Goal: Navigation & Orientation: Find specific page/section

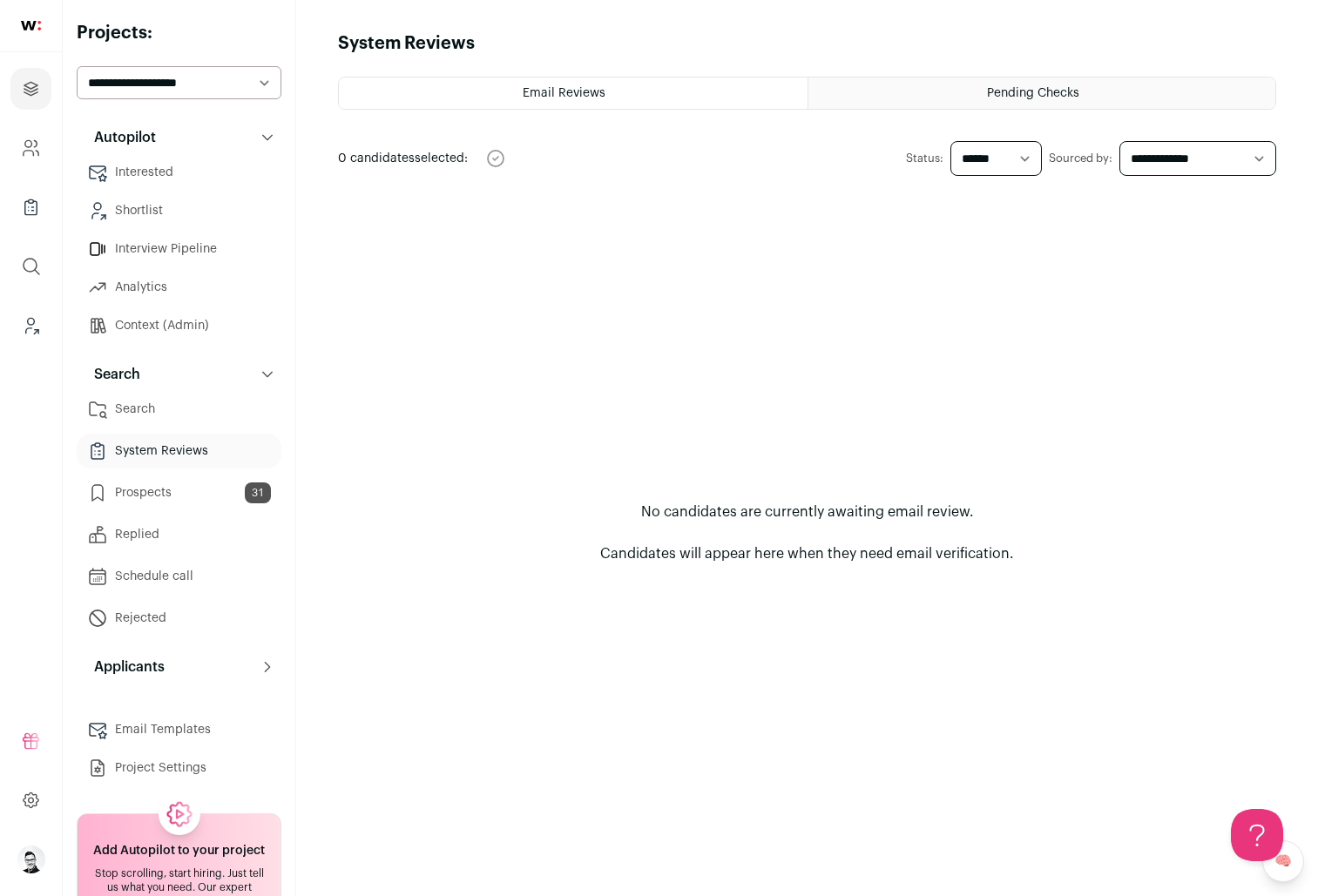
click at [144, 181] on link "Interested" at bounding box center [179, 172] width 205 height 35
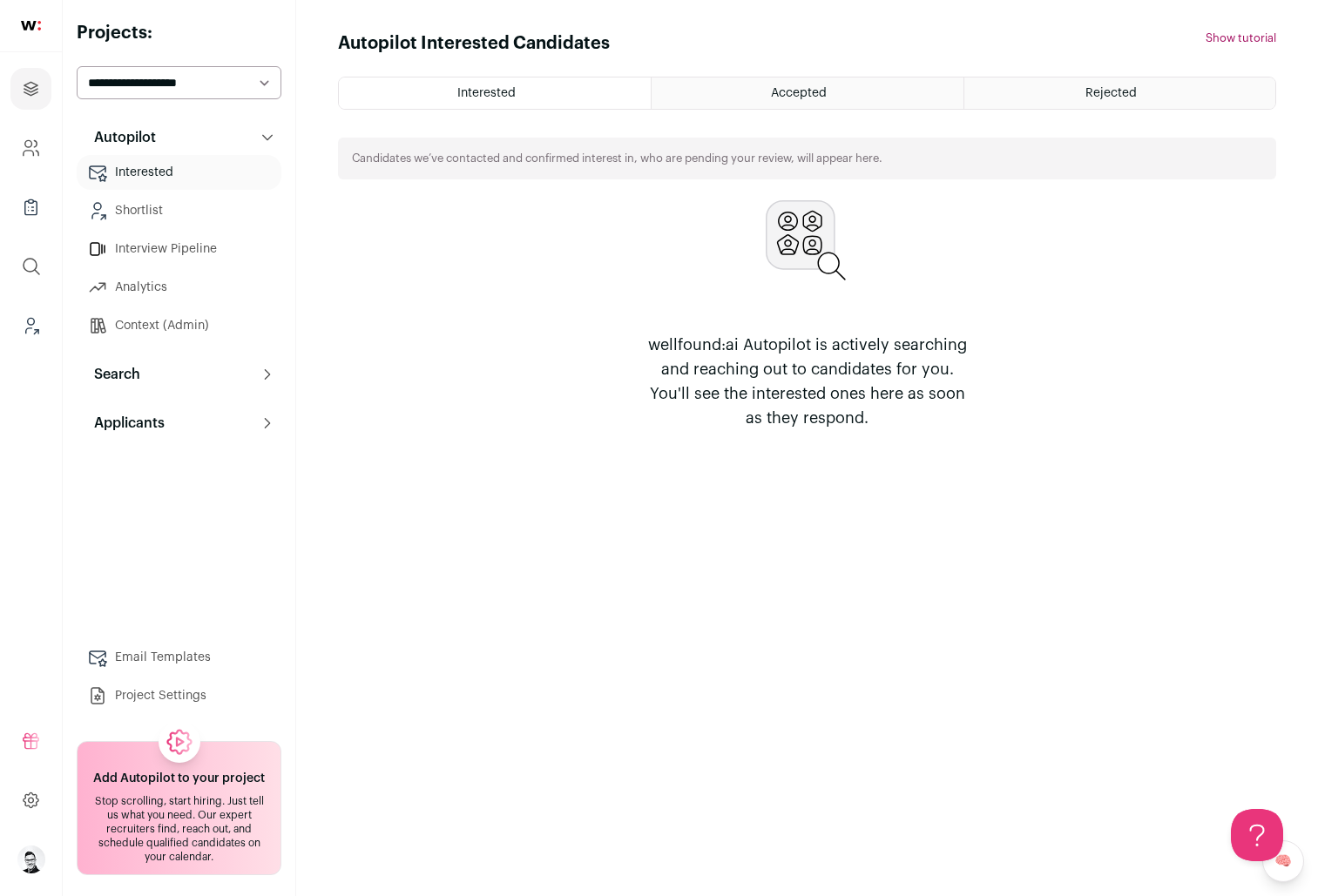
click at [144, 206] on link "Shortlist" at bounding box center [179, 211] width 205 height 35
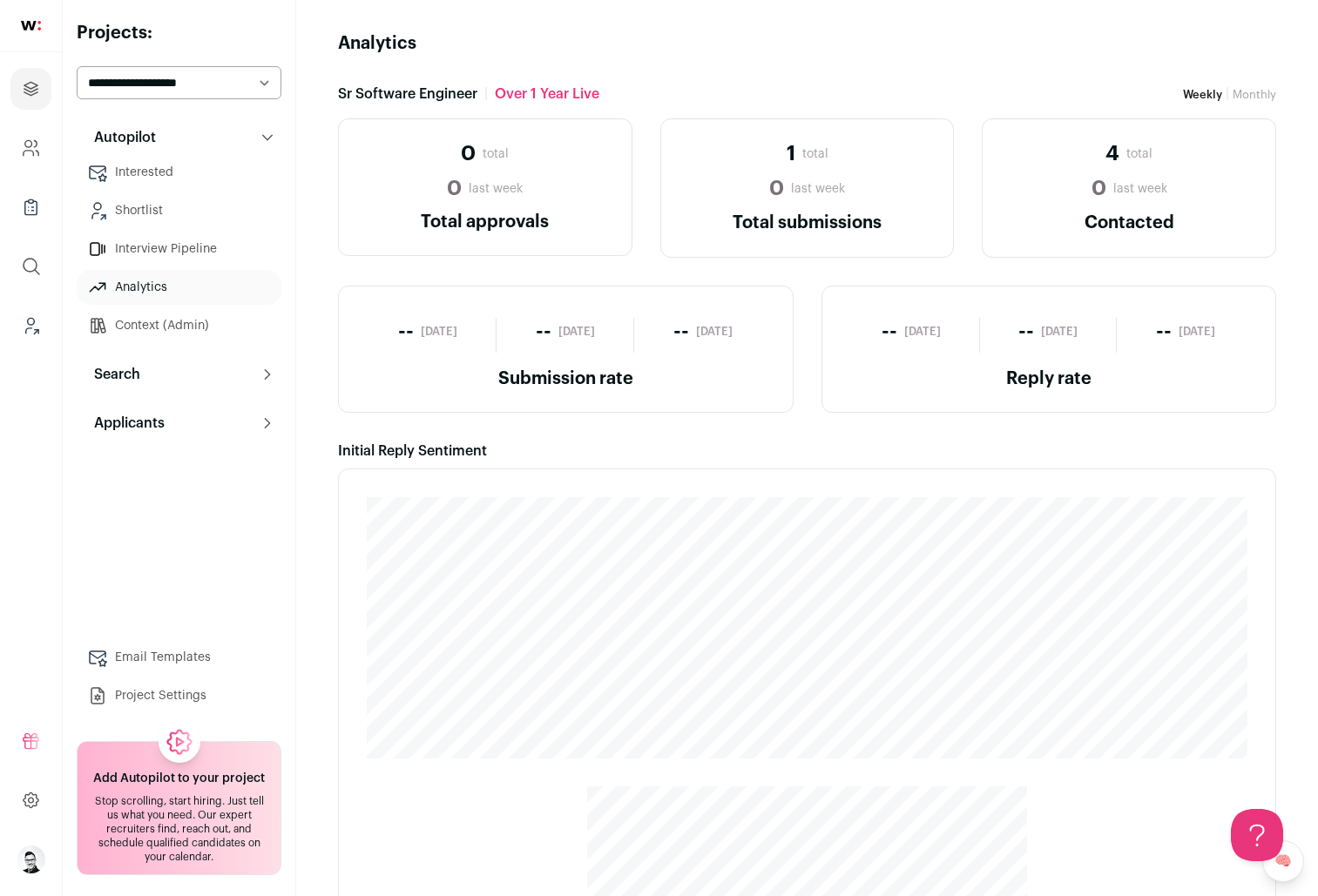
click at [144, 317] on link "Context (Admin)" at bounding box center [179, 325] width 205 height 35
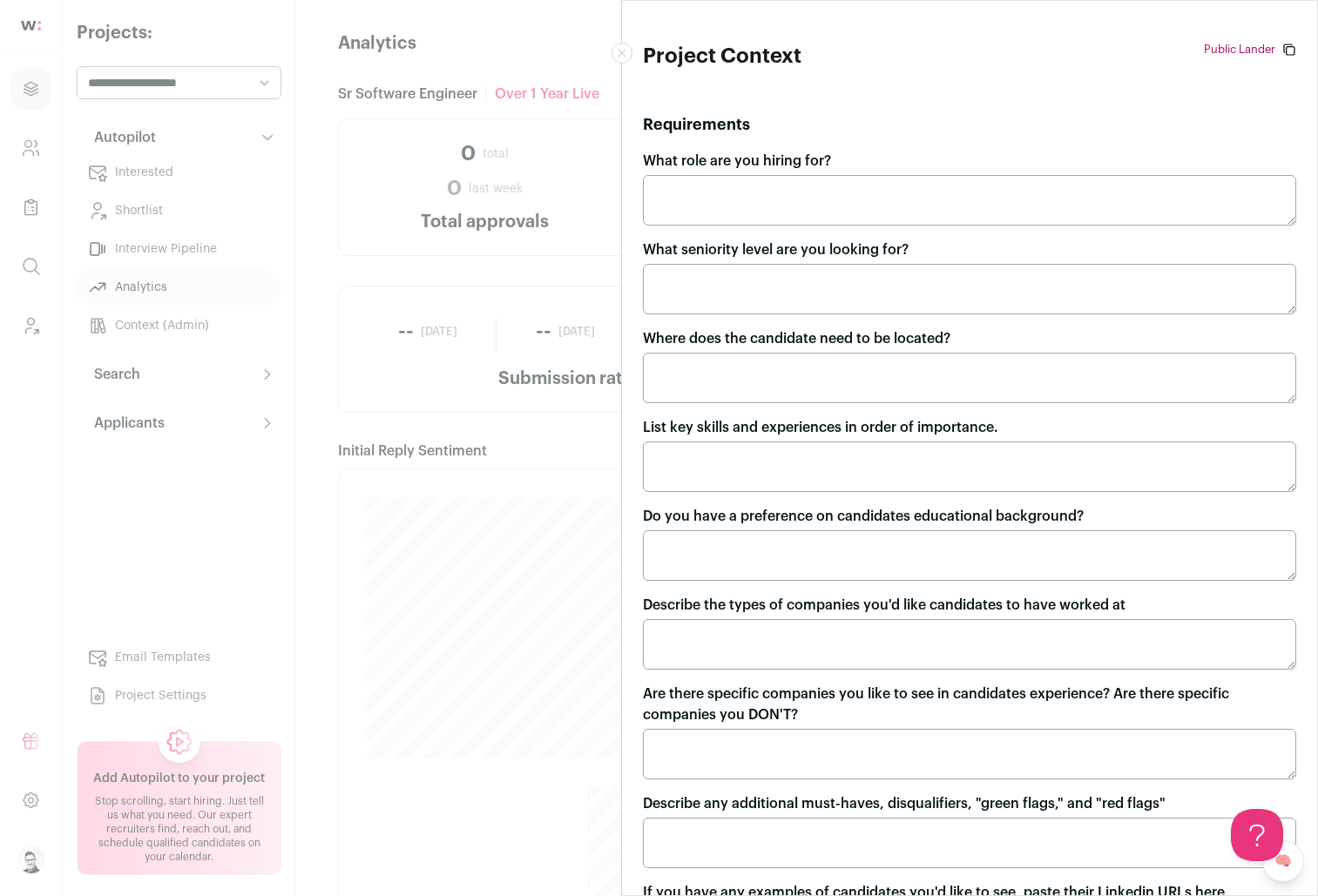
click at [264, 135] on div "Project Context Public Lander [URL][DOMAIN_NAME][PERSON_NAME] Requirements What…" at bounding box center [659, 448] width 1318 height 896
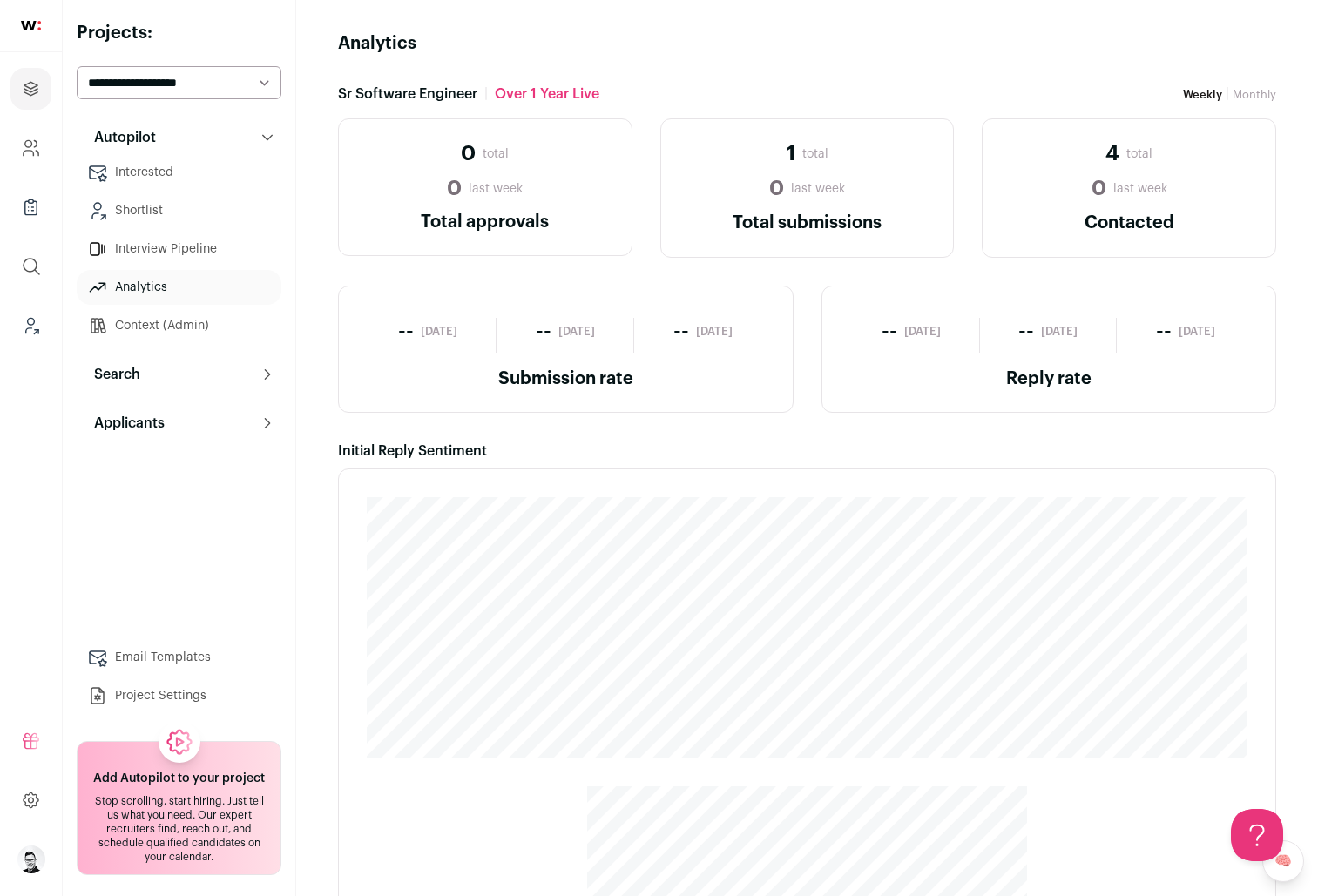
click at [181, 328] on link "Context (Admin)" at bounding box center [179, 325] width 205 height 35
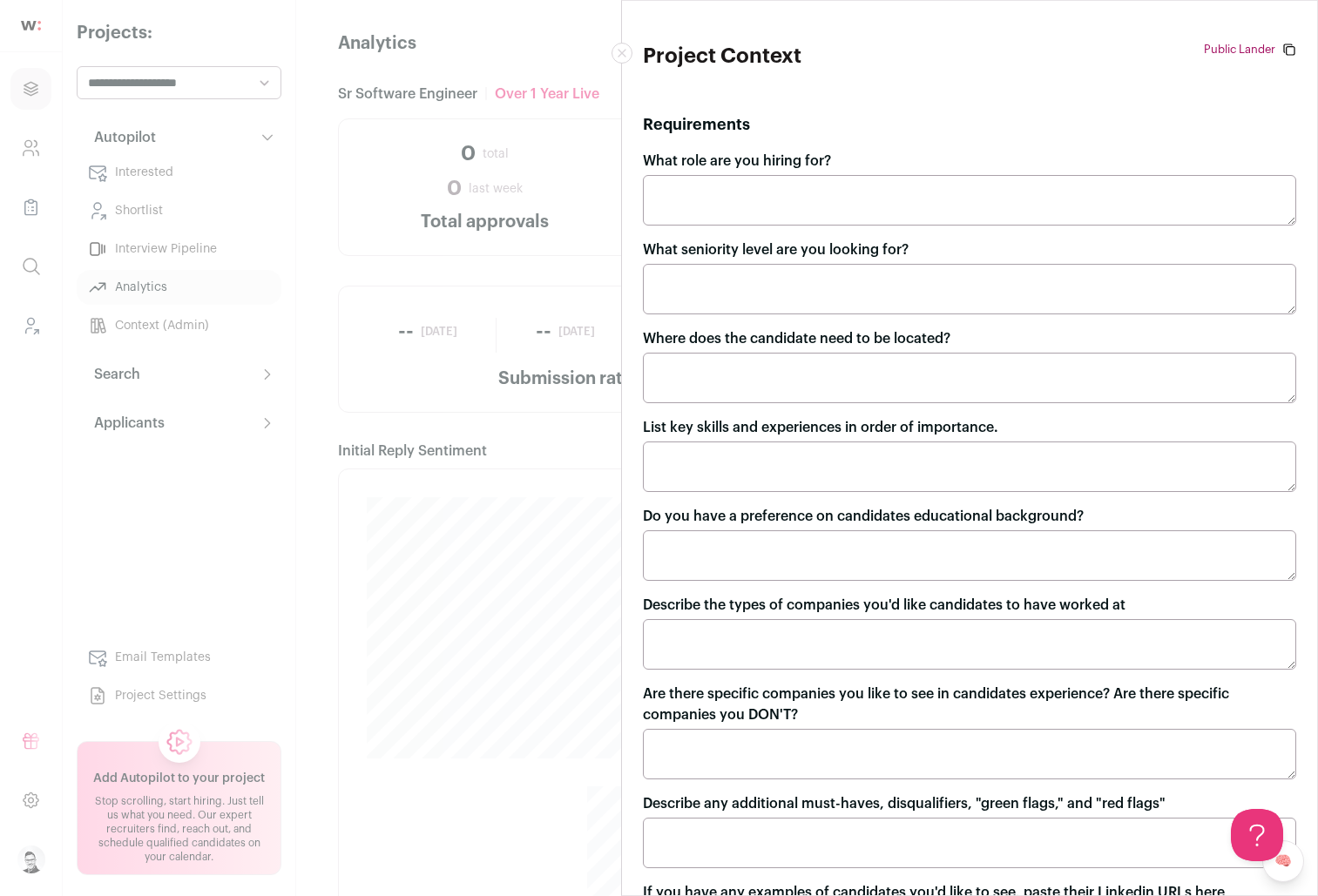
drag, startPoint x: 624, startPoint y: 56, endPoint x: 659, endPoint y: 56, distance: 35.0
click at [659, 56] on div "Project Context Public Lander https://cloud.wellfound.com/p/demo-cristian-valde…" at bounding box center [970, 448] width 697 height 896
click at [619, 53] on icon "Close modal" at bounding box center [622, 52] width 8 height 8
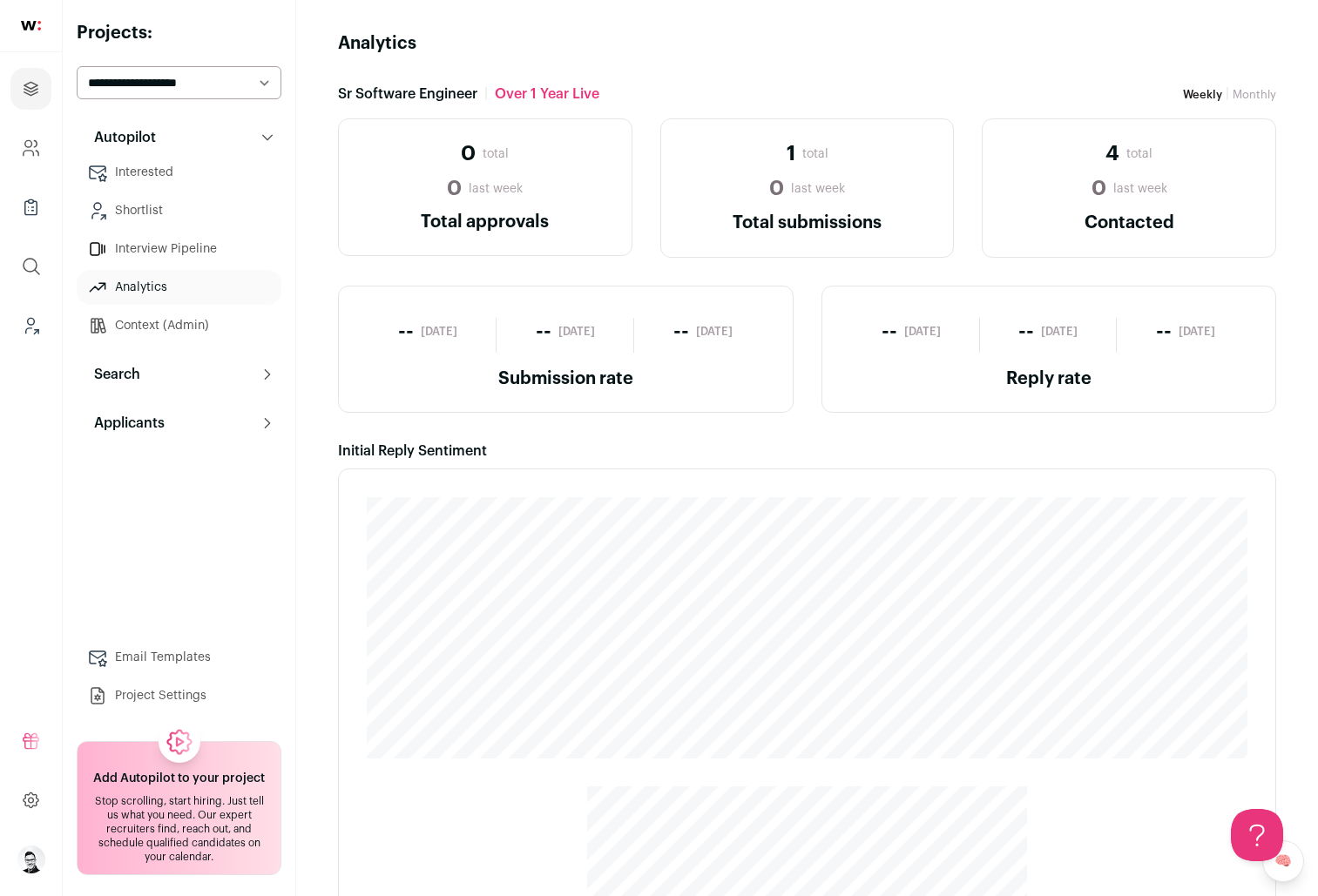
click at [145, 315] on link "Context (Admin)" at bounding box center [179, 325] width 205 height 35
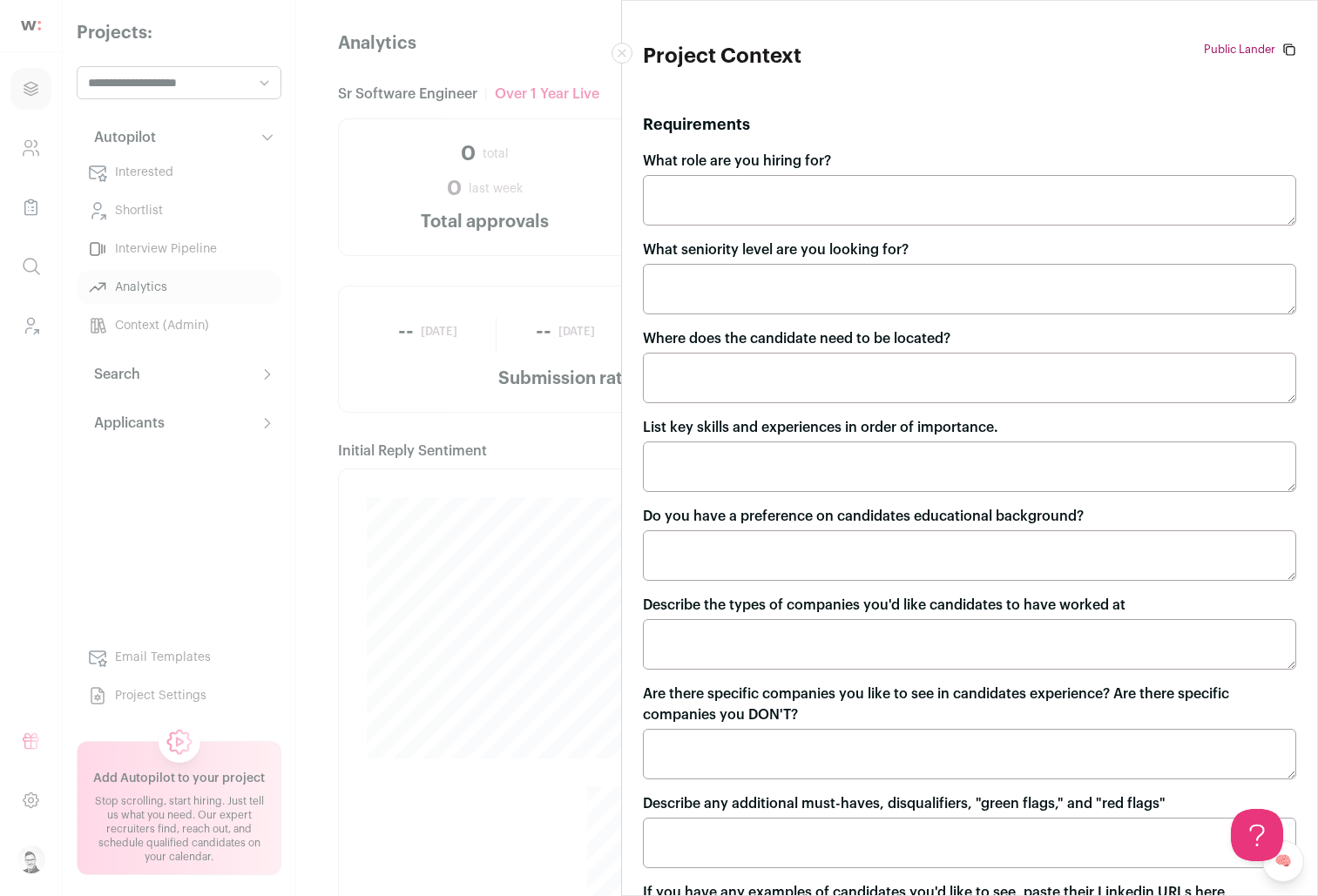
click at [1218, 45] on link "Public Lander" at bounding box center [1240, 50] width 71 height 14
click at [621, 52] on icon "Close modal" at bounding box center [621, 52] width 7 height 7
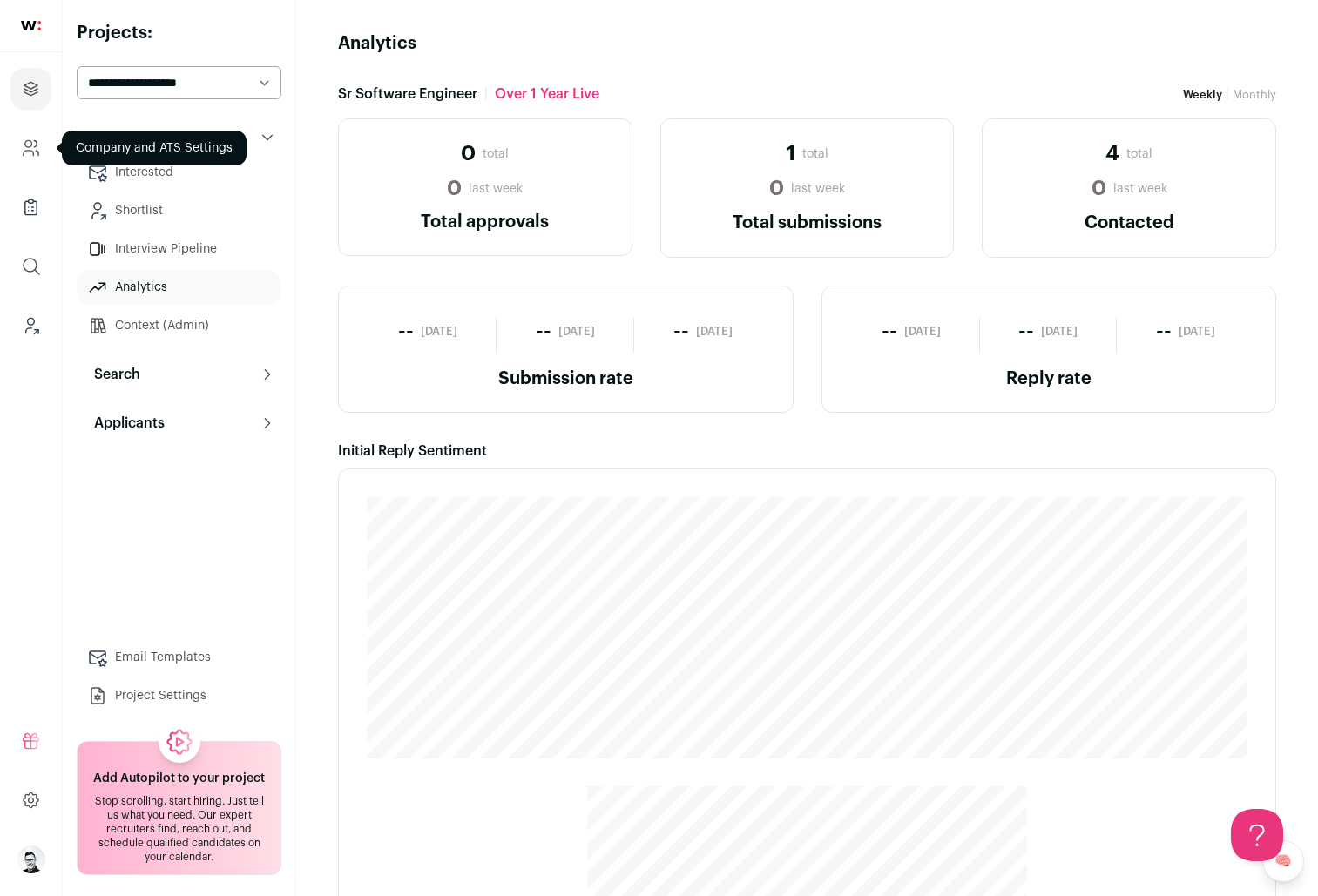
click at [38, 143] on icon "Company and ATS Settings" at bounding box center [30, 148] width 20 height 21
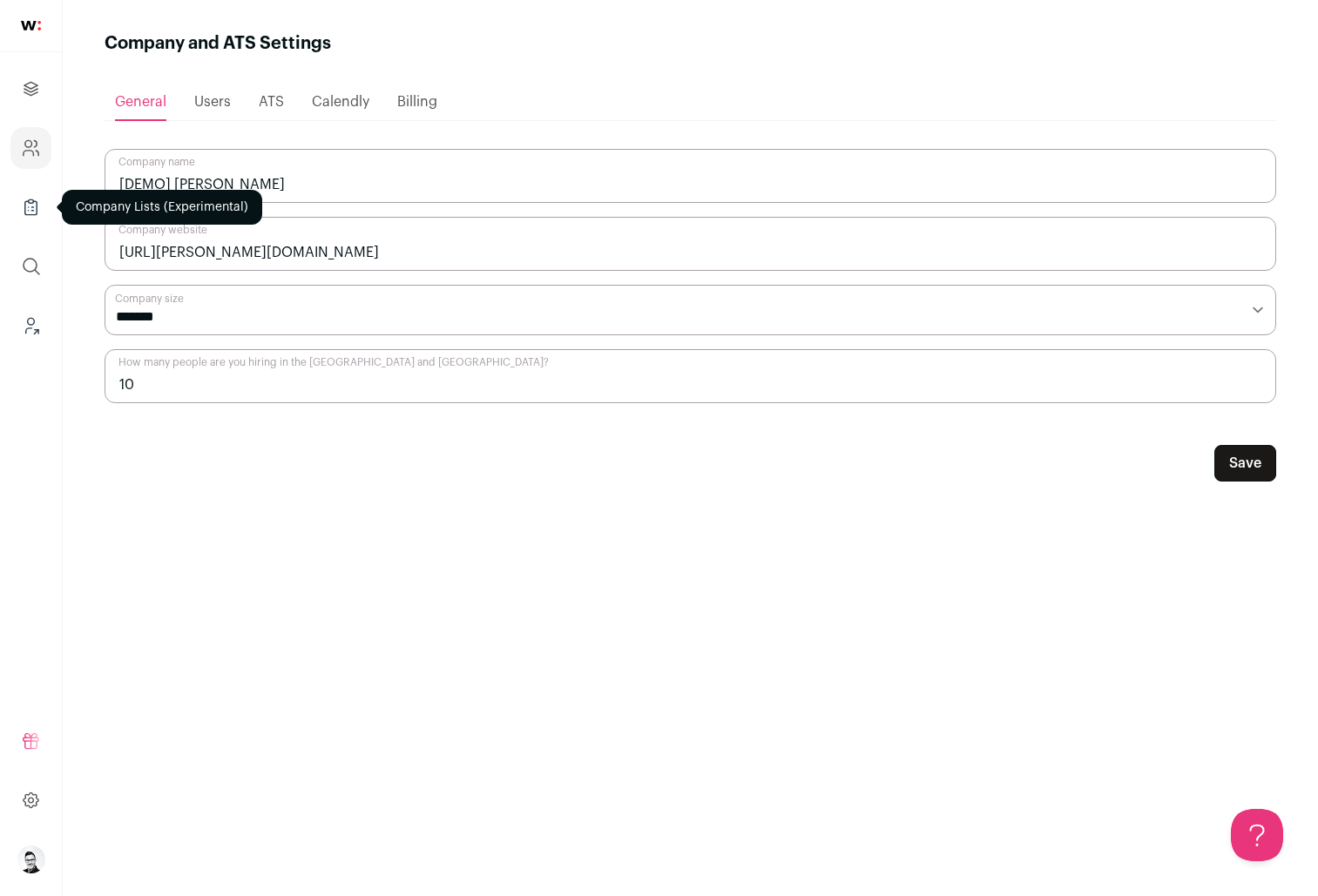
click at [35, 207] on icon "Company Lists" at bounding box center [30, 207] width 20 height 21
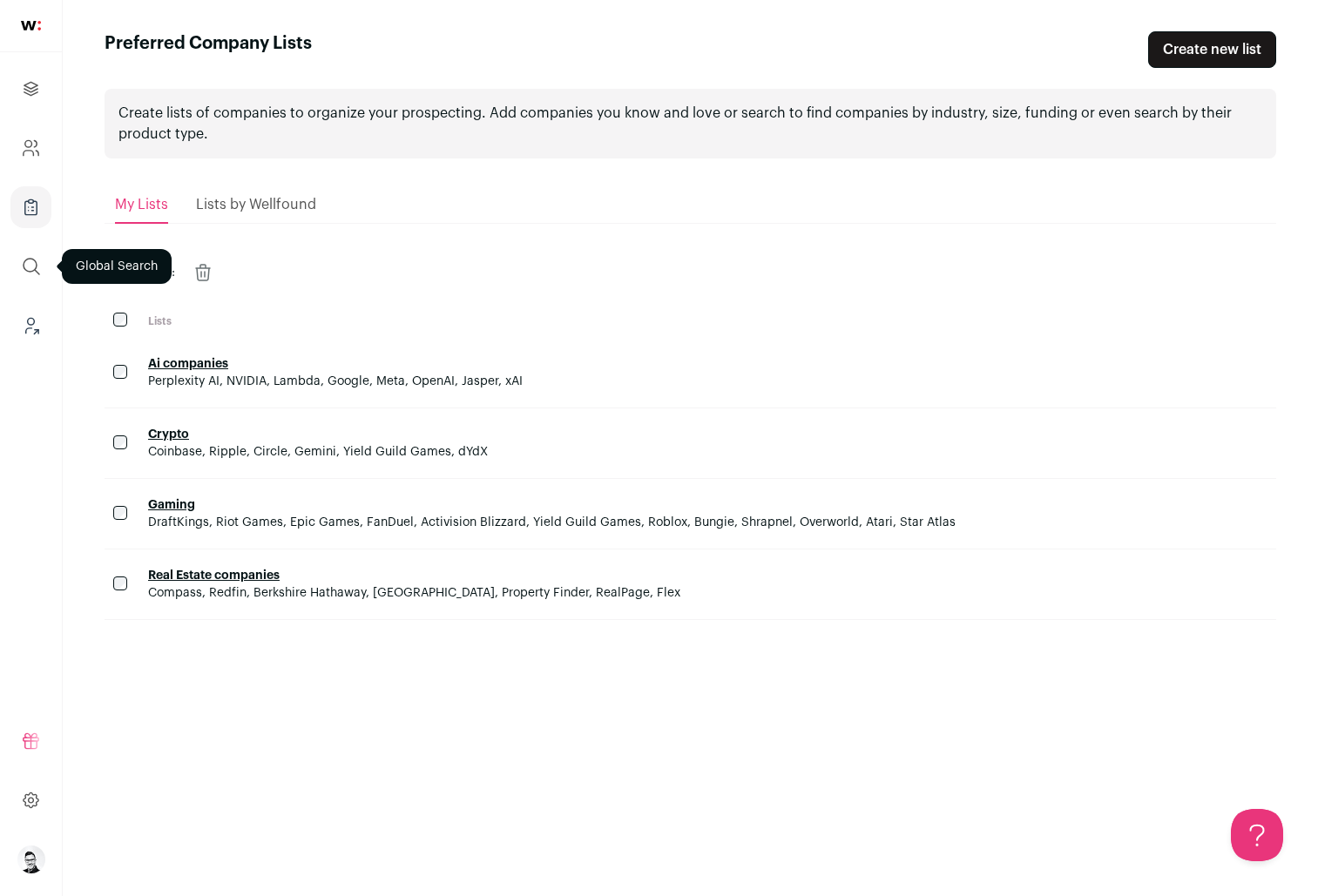
click at [32, 274] on icon "submit" at bounding box center [31, 266] width 21 height 21
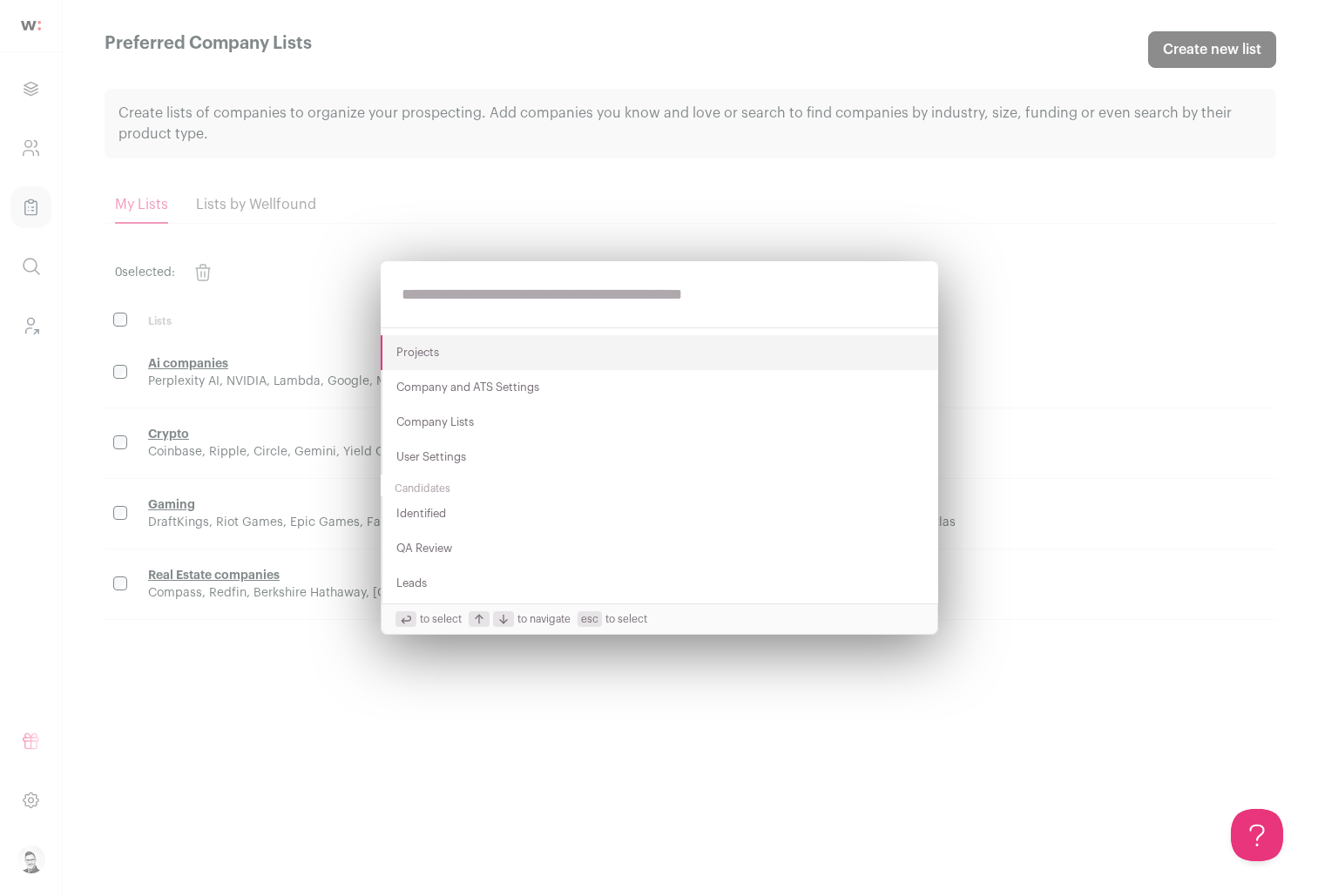
click at [49, 304] on div "Projects Company and ATS Settings Company Lists User Settings Candidates Identi…" at bounding box center [659, 448] width 1318 height 896
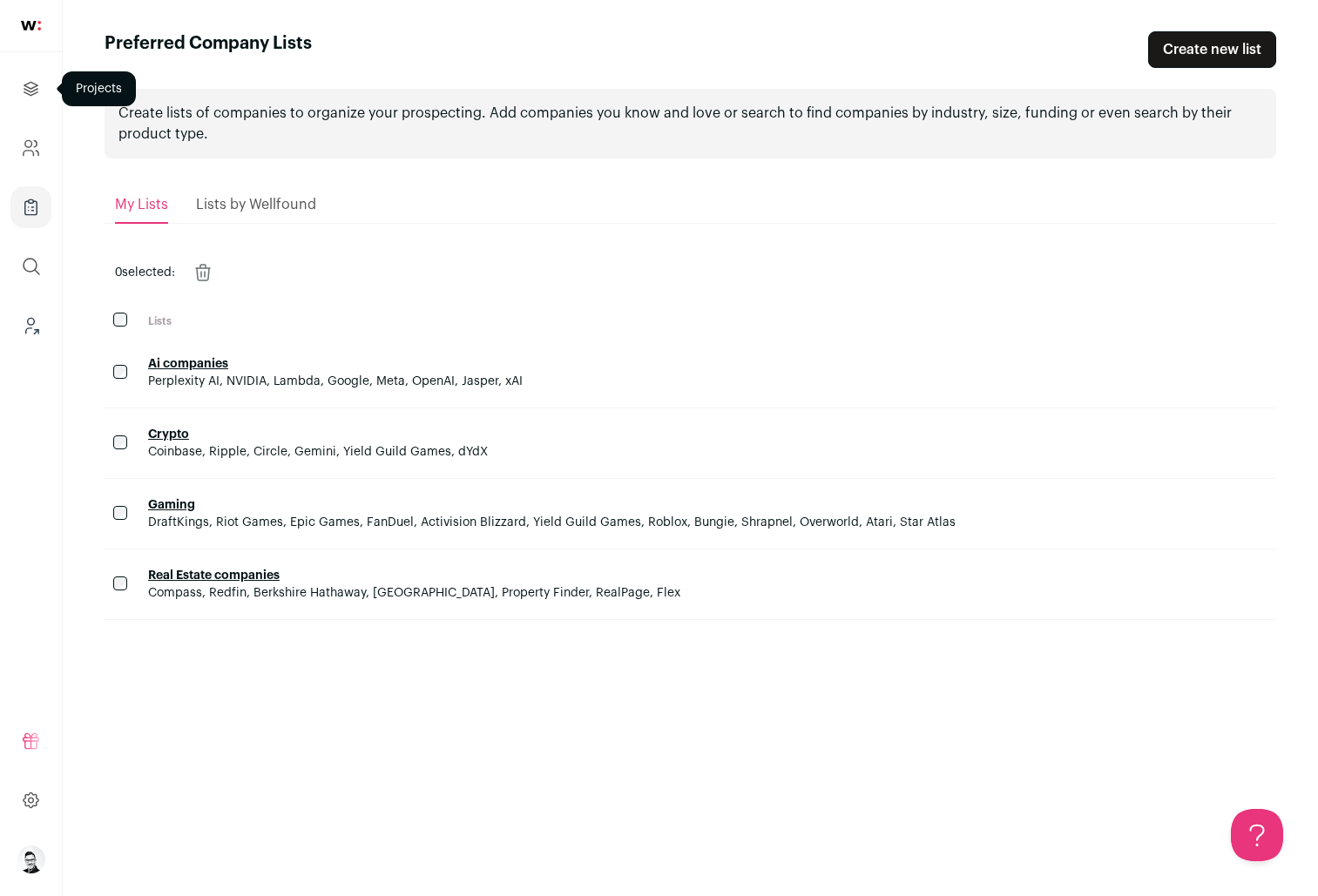
click at [37, 94] on icon "Projects" at bounding box center [30, 89] width 20 height 21
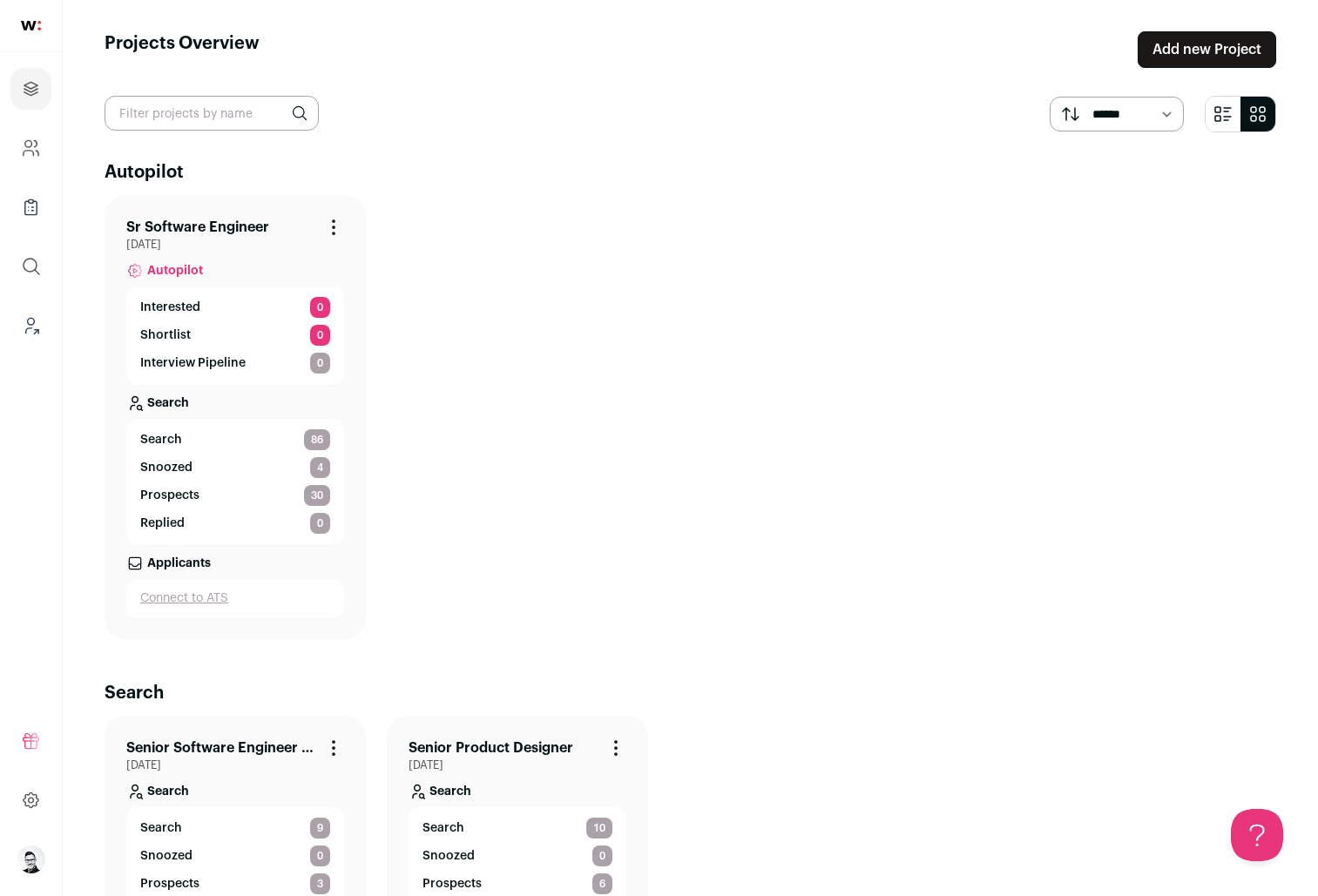
click at [1230, 112] on icon "submit" at bounding box center [1223, 114] width 21 height 21
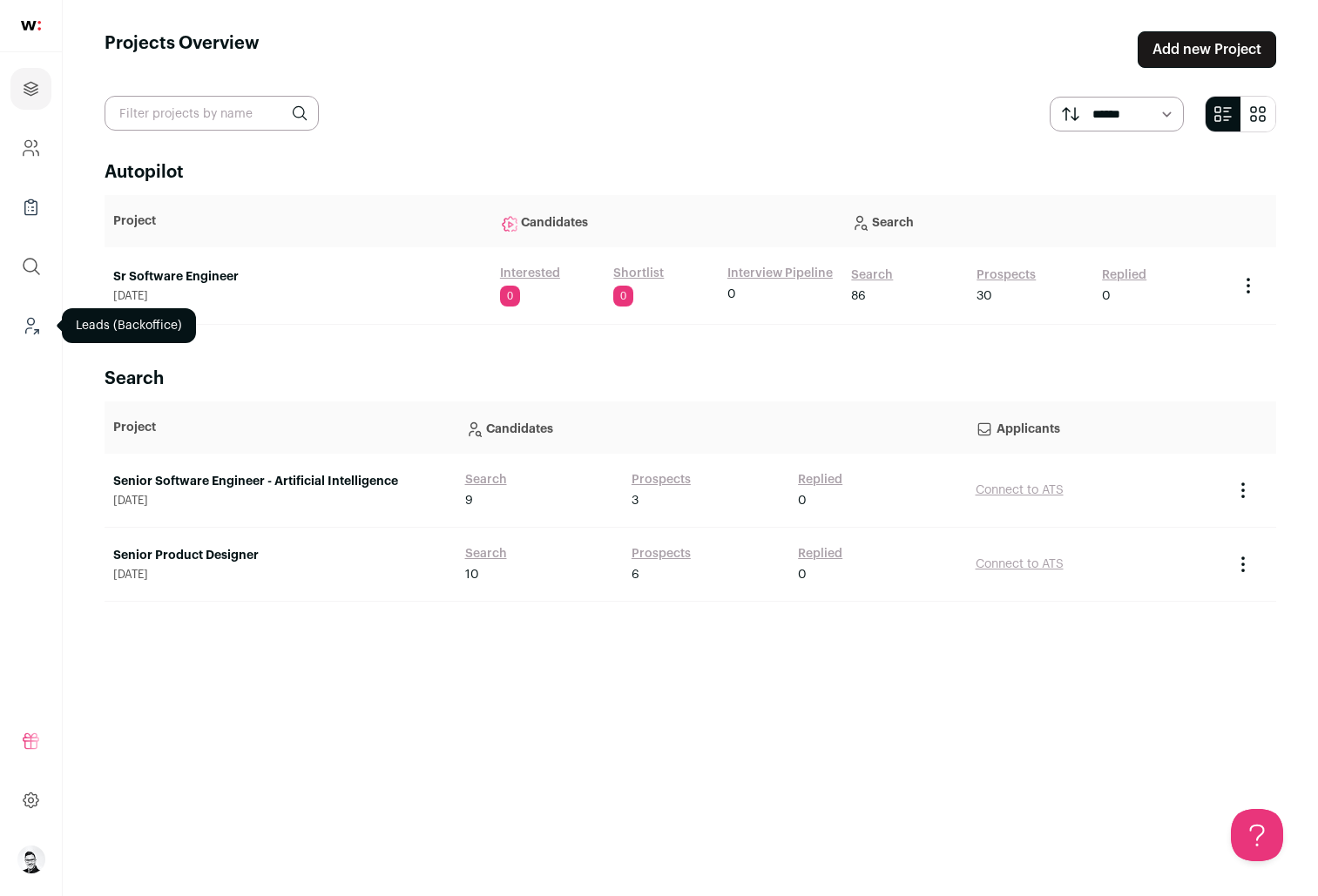
click at [37, 326] on icon "Leads (Backoffice)" at bounding box center [30, 326] width 20 height 21
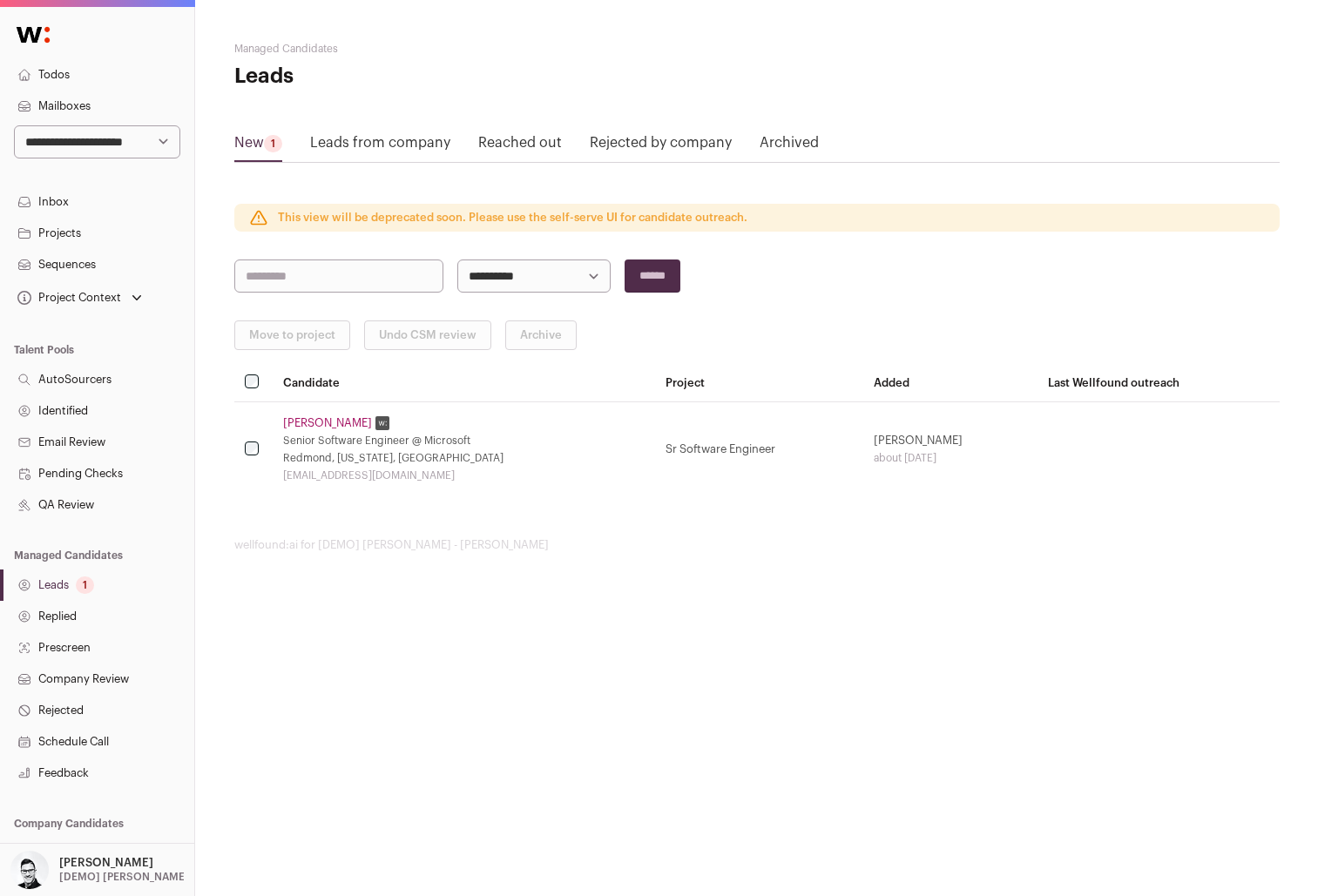
scroll to position [106, 0]
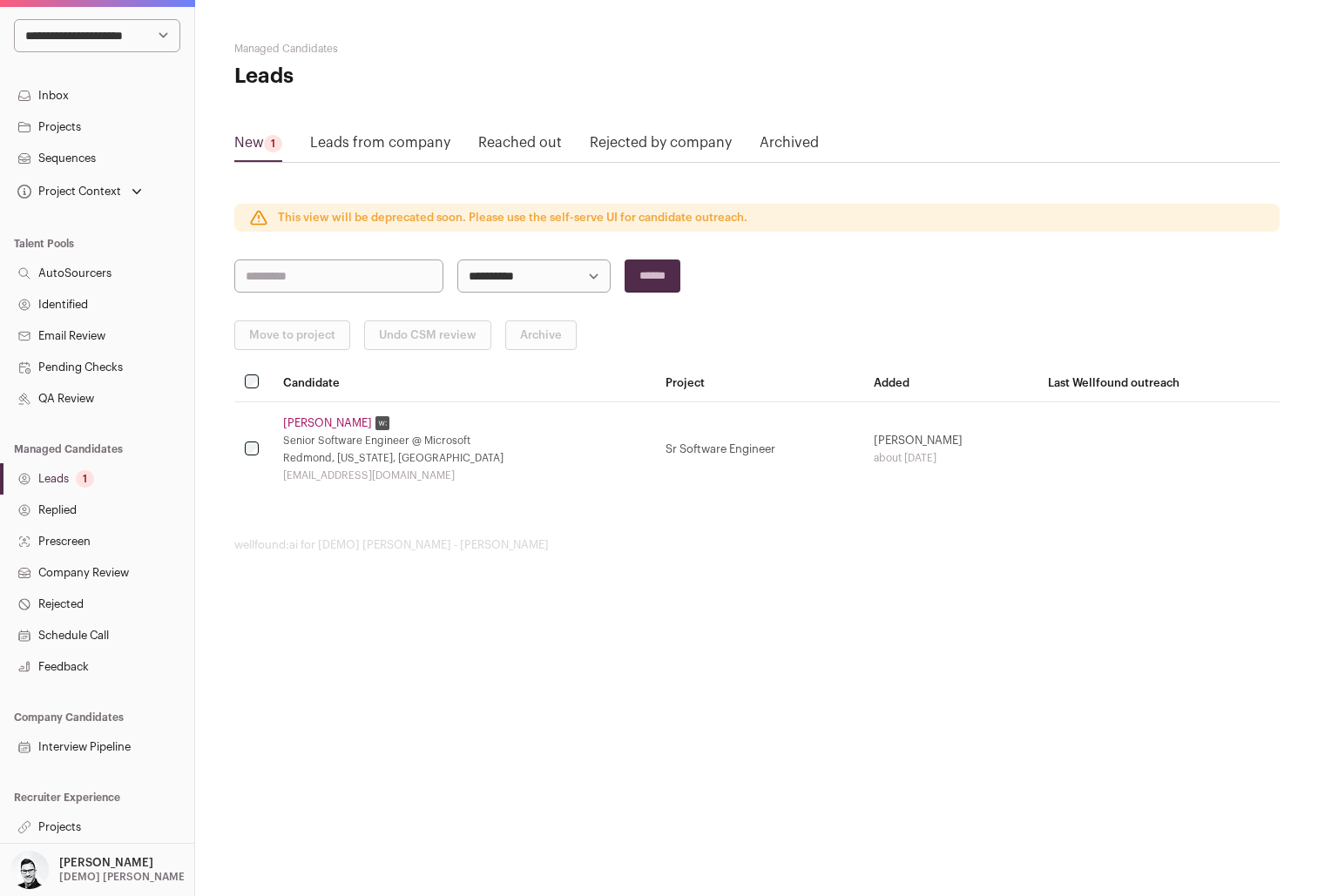
click at [62, 828] on link "Projects" at bounding box center [96, 827] width 194 height 31
